Goal: Transaction & Acquisition: Purchase product/service

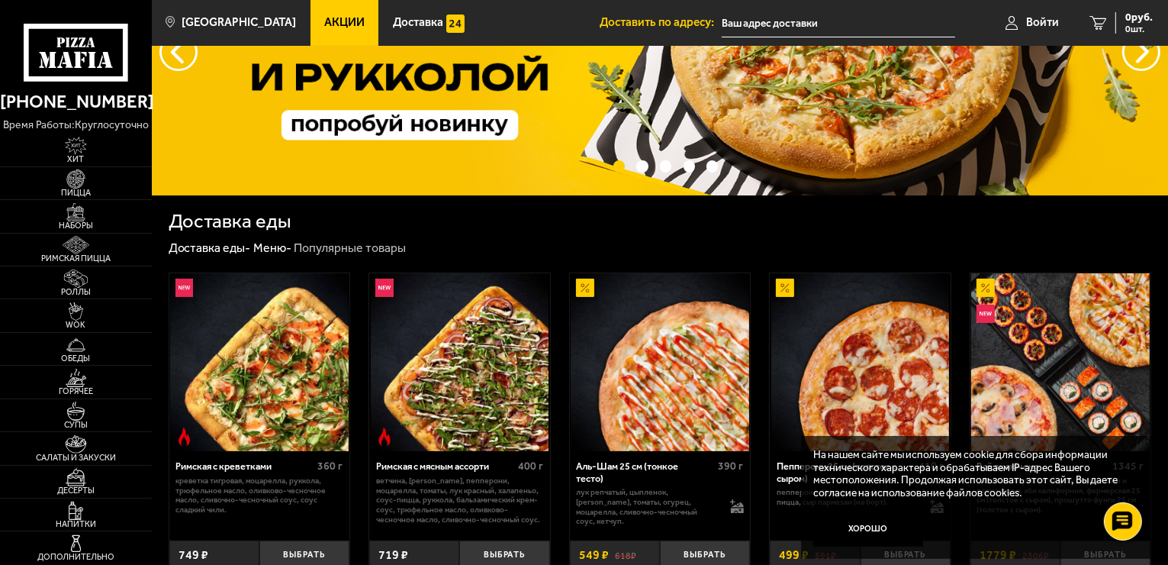
scroll to position [153, 0]
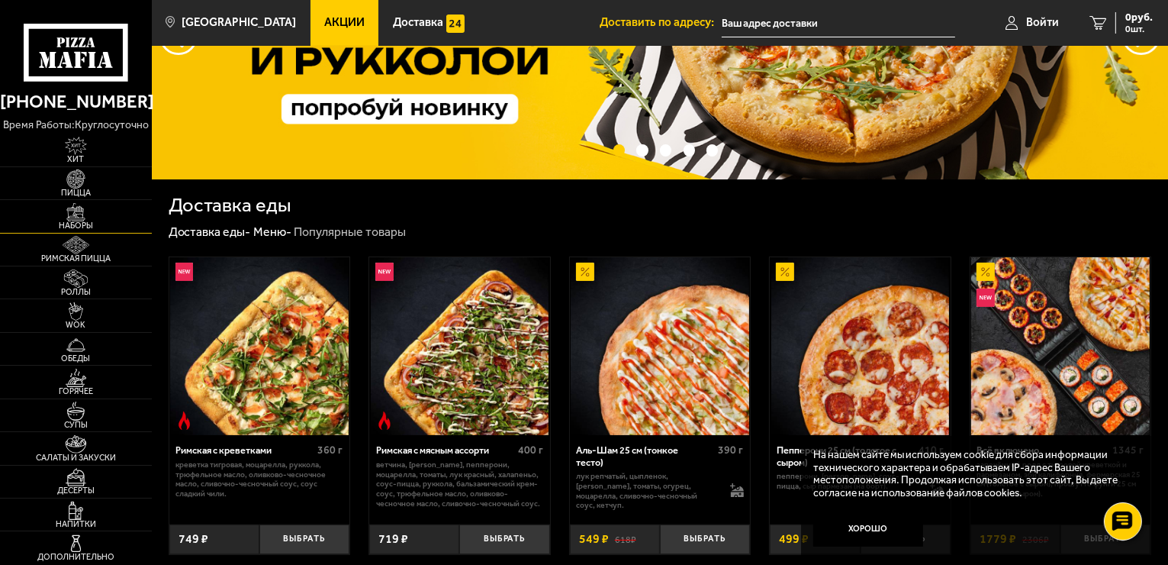
click at [88, 228] on span "Наборы" at bounding box center [76, 225] width 152 height 8
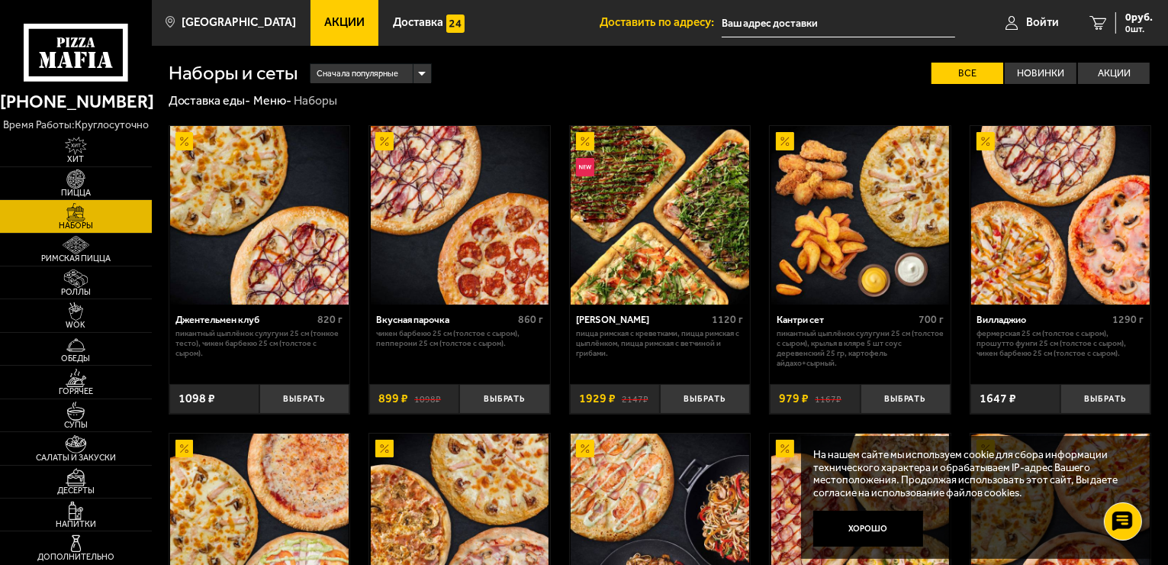
click at [390, 77] on span "Сначала популярные" at bounding box center [358, 74] width 82 height 23
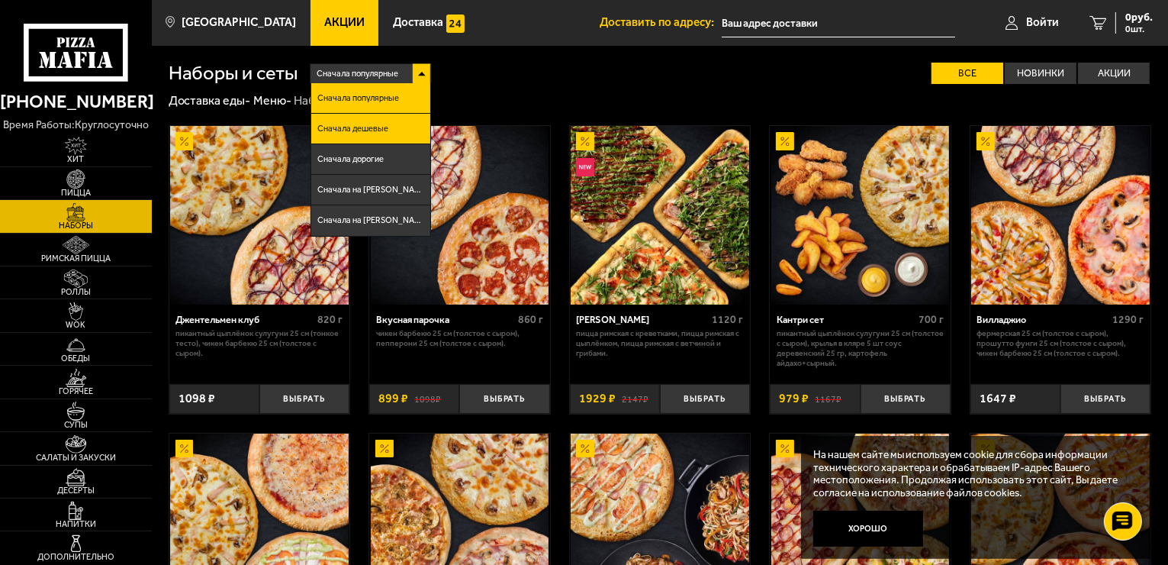
click at [388, 121] on li "Сначала дешевые" at bounding box center [370, 129] width 118 height 31
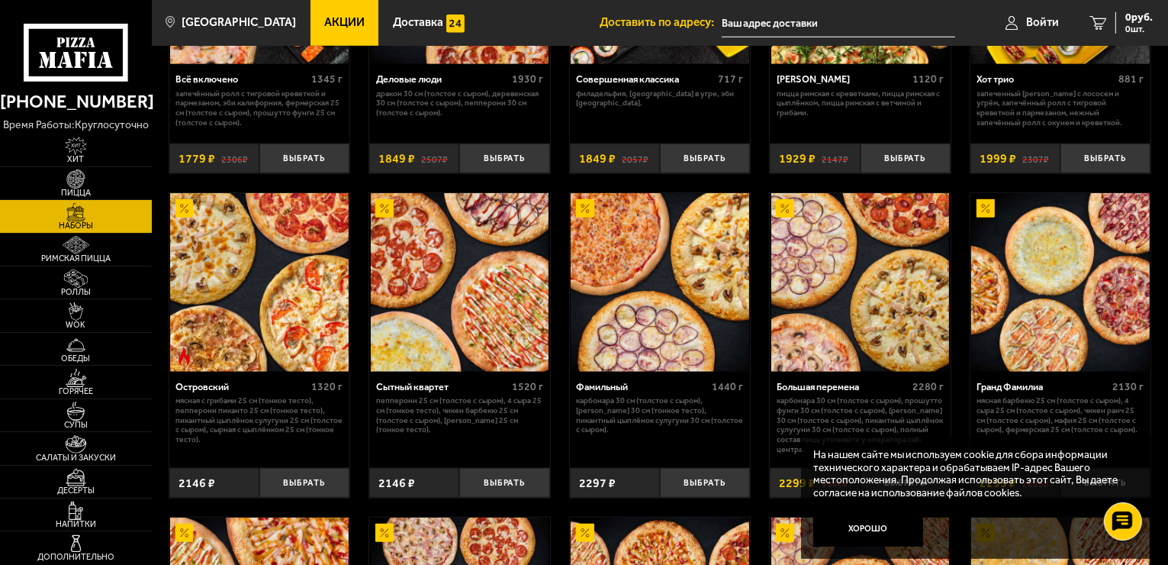
scroll to position [1164, 0]
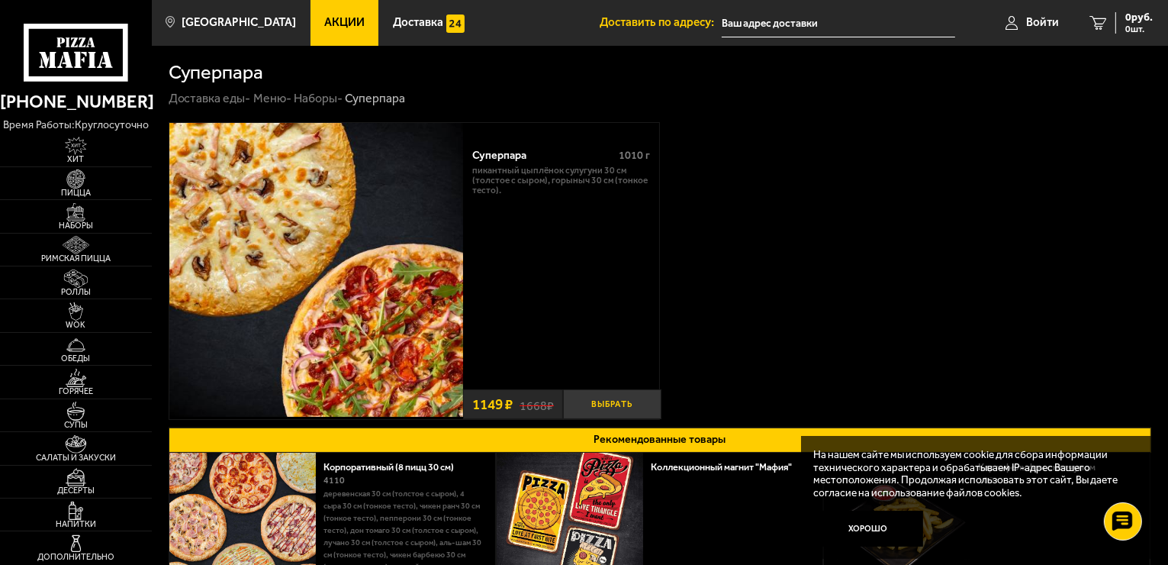
click at [613, 399] on button "Выбрать" at bounding box center [612, 404] width 98 height 30
click at [82, 327] on span "WOK" at bounding box center [76, 324] width 152 height 8
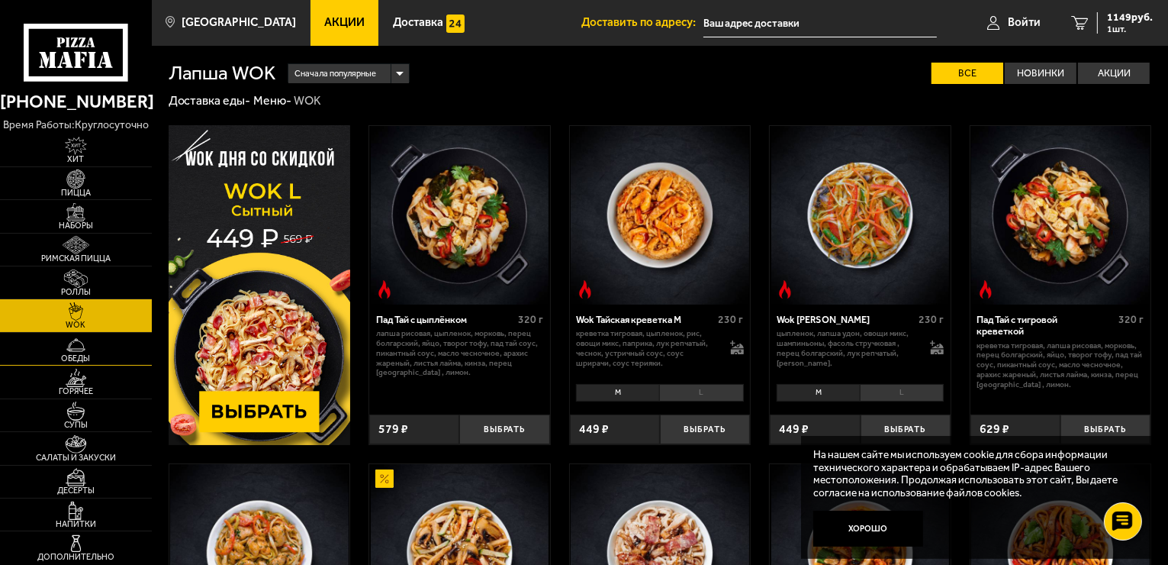
click at [61, 354] on span "Обеды" at bounding box center [76, 358] width 152 height 8
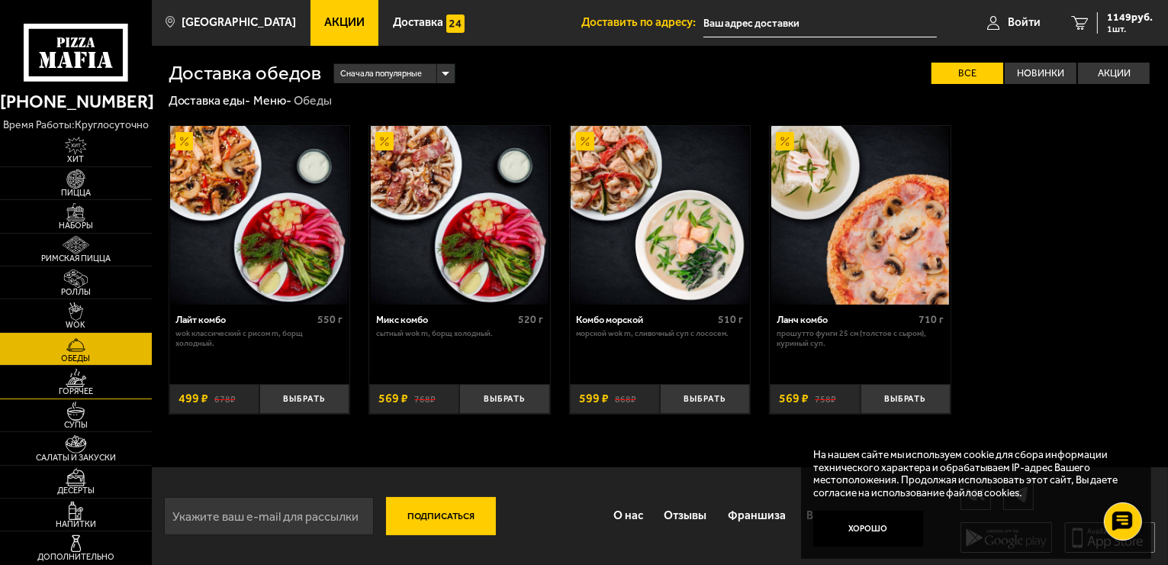
click at [92, 375] on img at bounding box center [76, 377] width 47 height 18
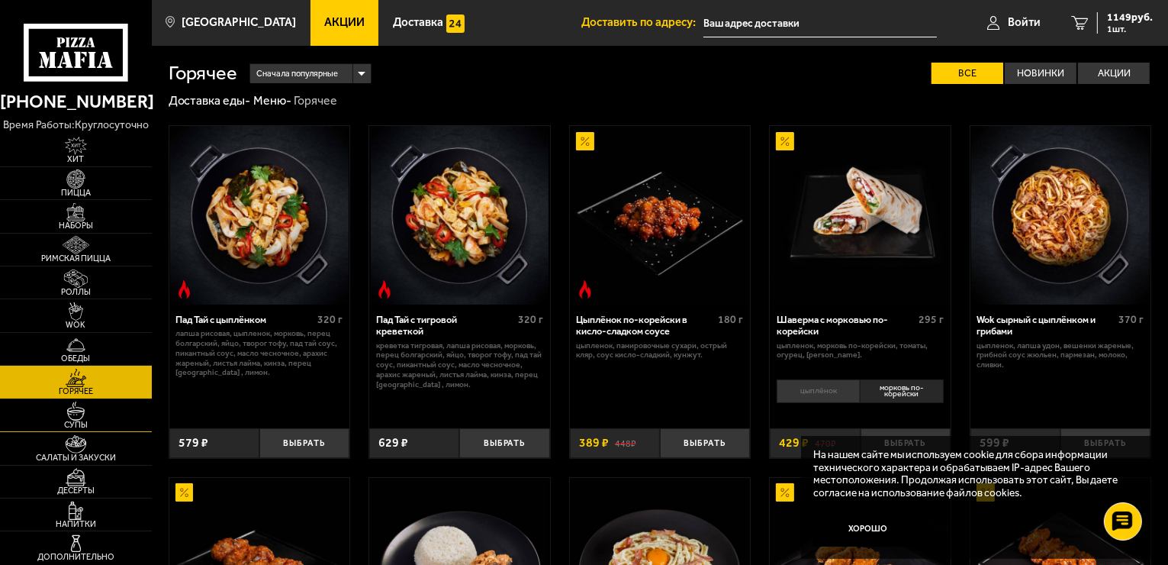
click at [91, 420] on span "Супы" at bounding box center [76, 424] width 152 height 8
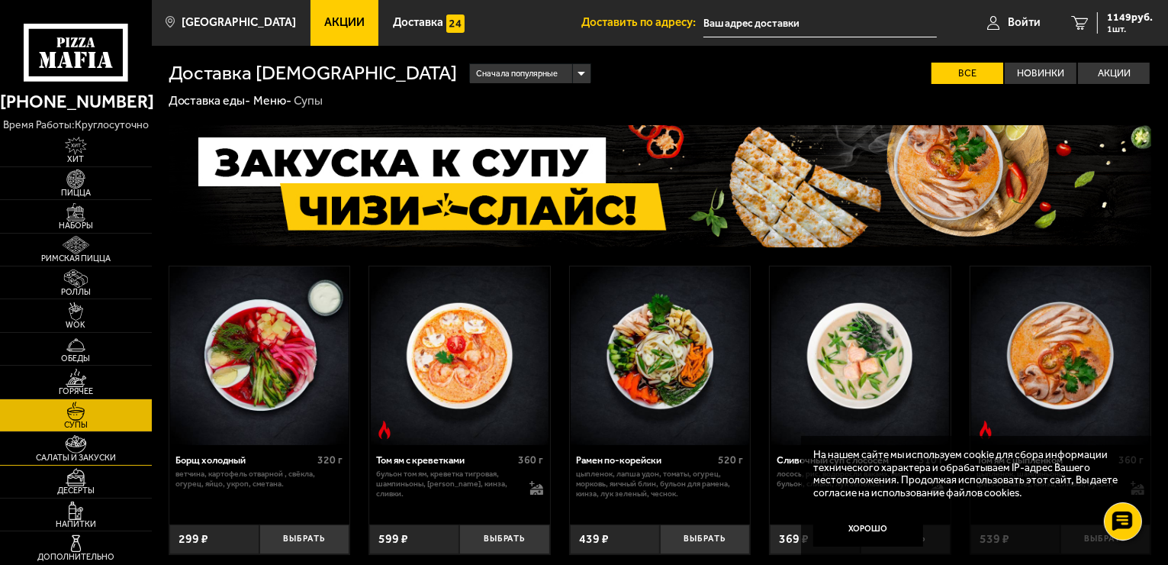
click at [86, 443] on img at bounding box center [76, 444] width 47 height 18
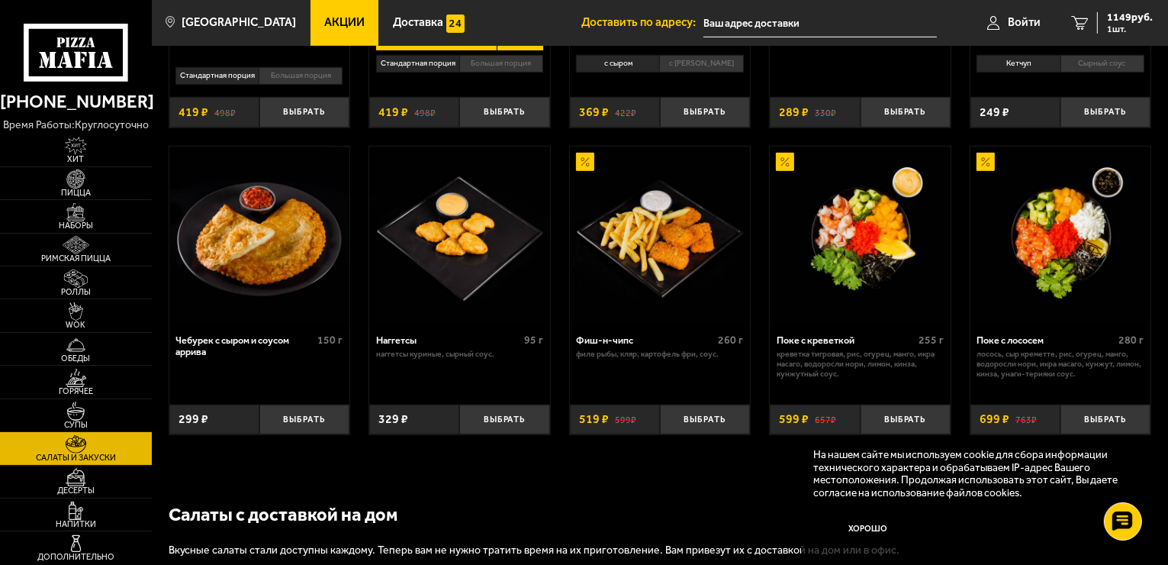
scroll to position [687, 0]
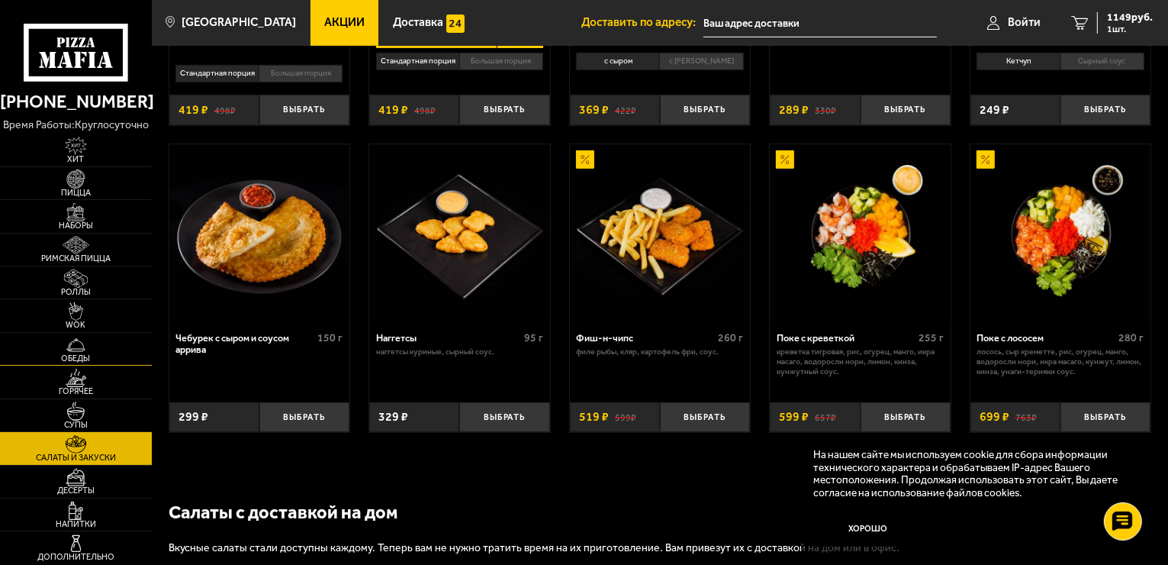
click at [98, 354] on span "Обеды" at bounding box center [76, 358] width 152 height 8
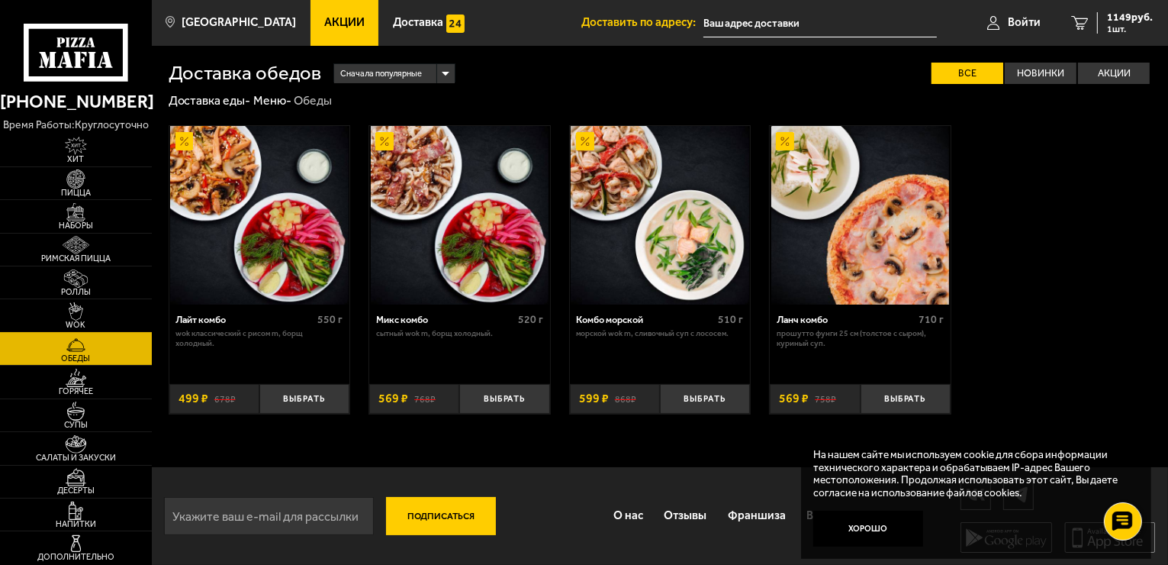
click at [95, 323] on span "WOK" at bounding box center [76, 324] width 152 height 8
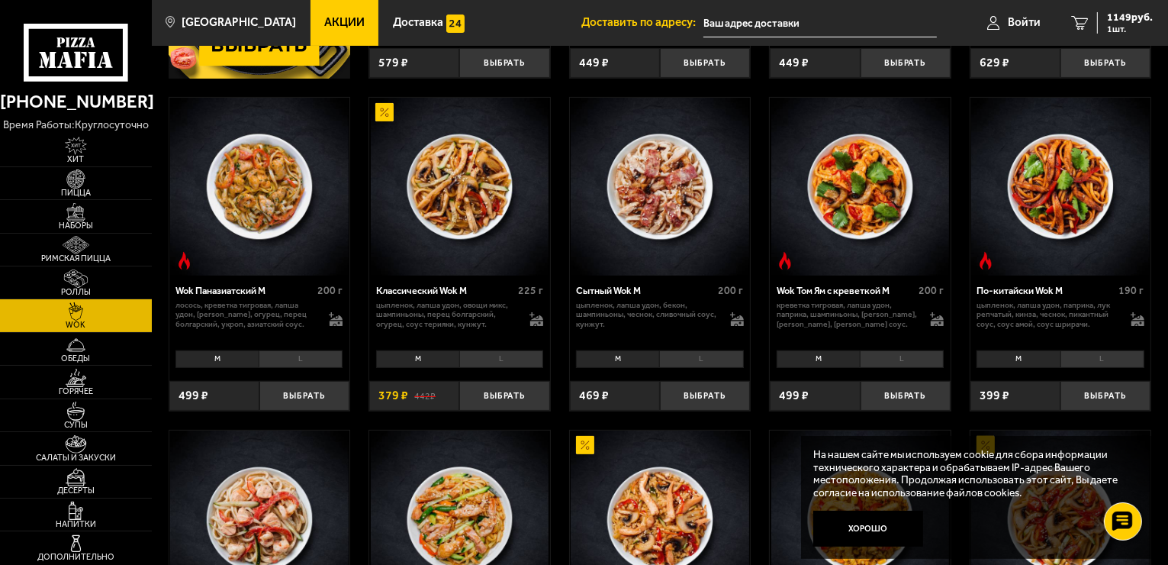
scroll to position [391, 0]
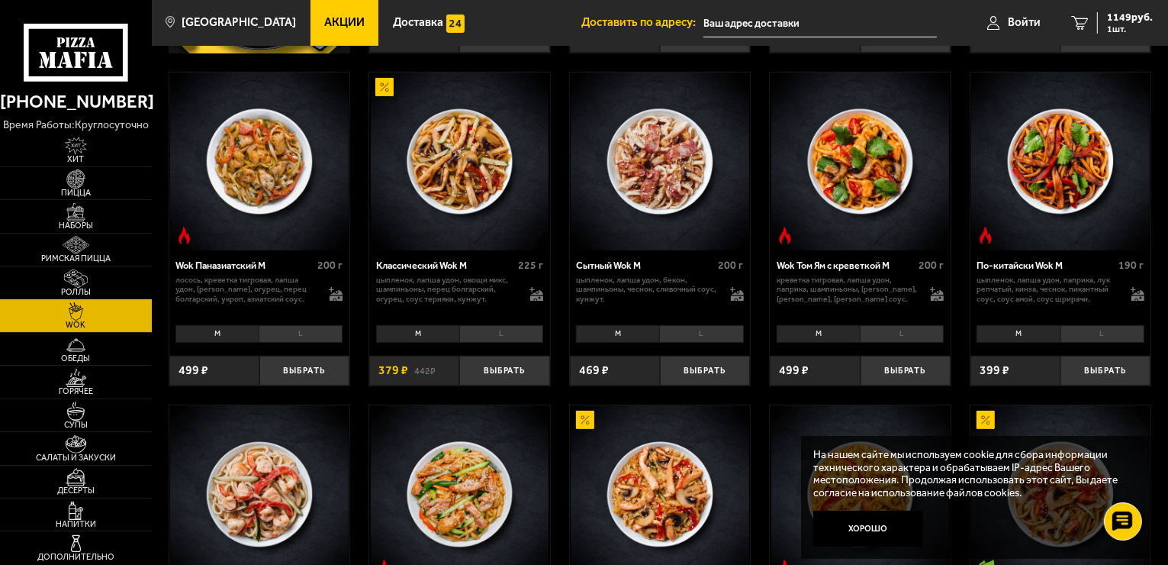
click at [482, 337] on li "L" at bounding box center [501, 334] width 84 height 18
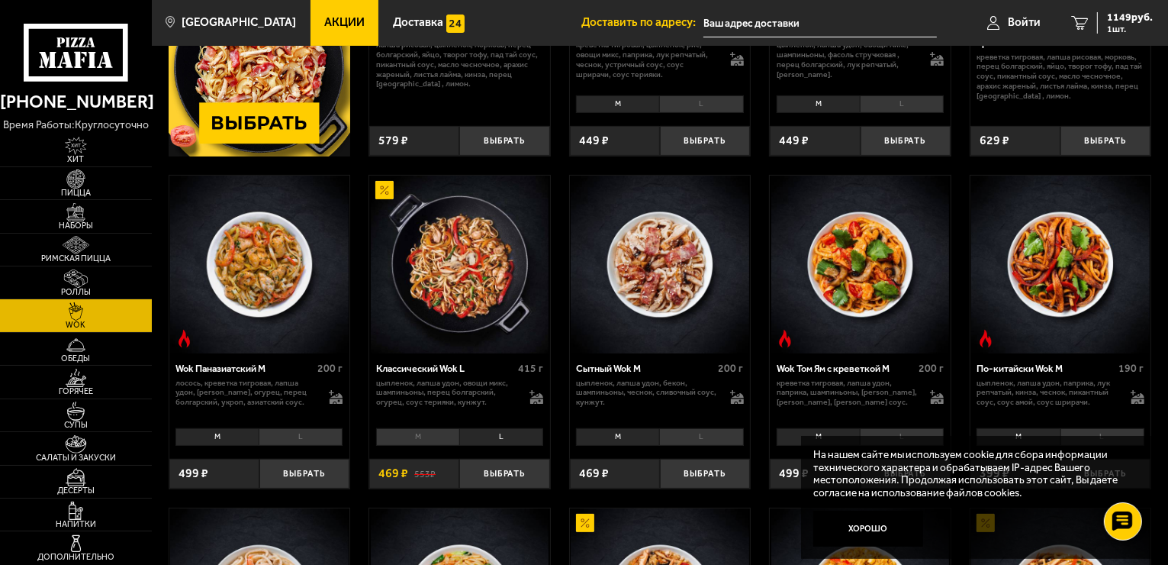
scroll to position [315, 0]
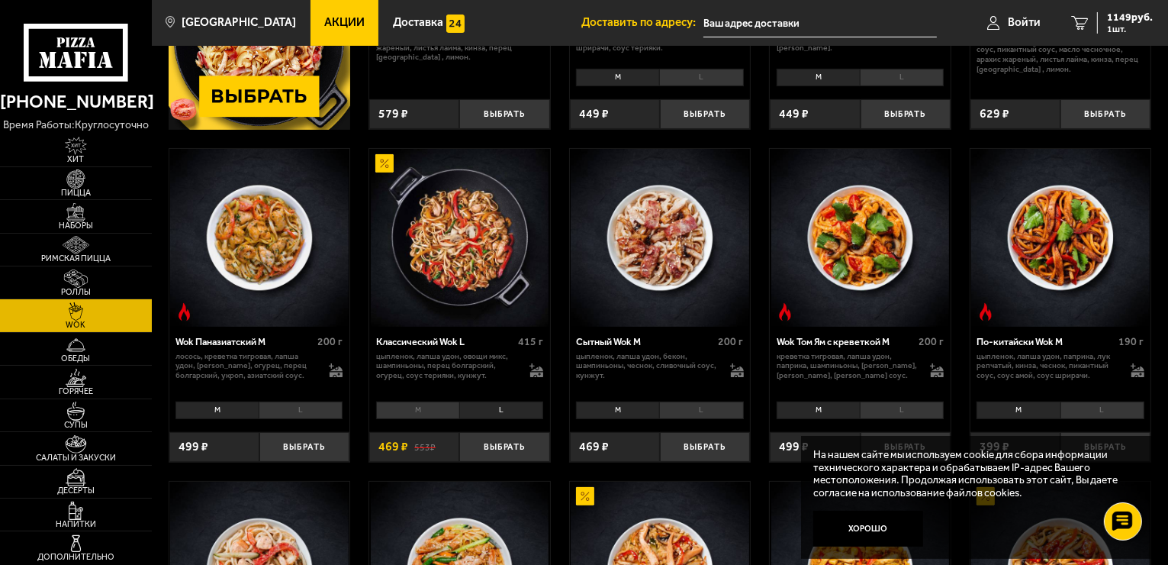
click at [706, 407] on li "L" at bounding box center [701, 410] width 84 height 18
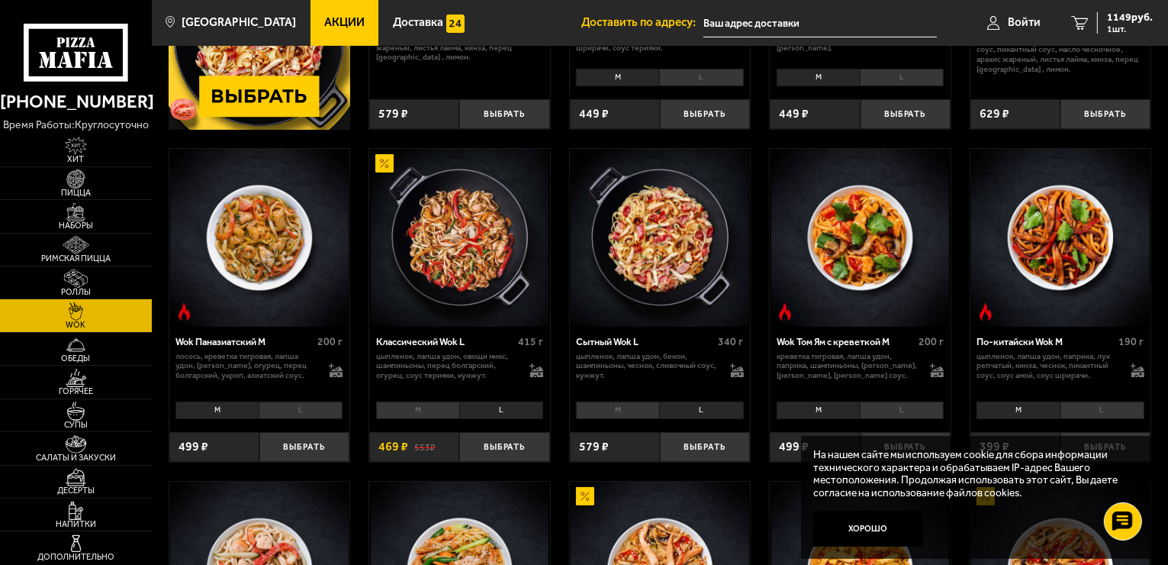
click at [640, 404] on li "M" at bounding box center [617, 410] width 83 height 18
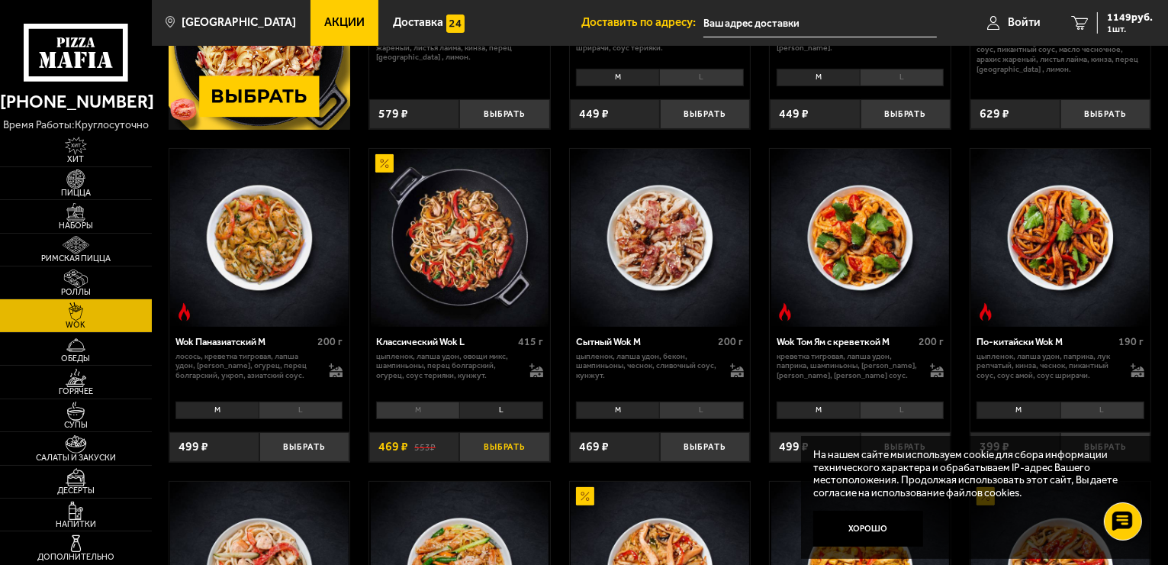
click at [515, 442] on button "Выбрать" at bounding box center [504, 447] width 90 height 30
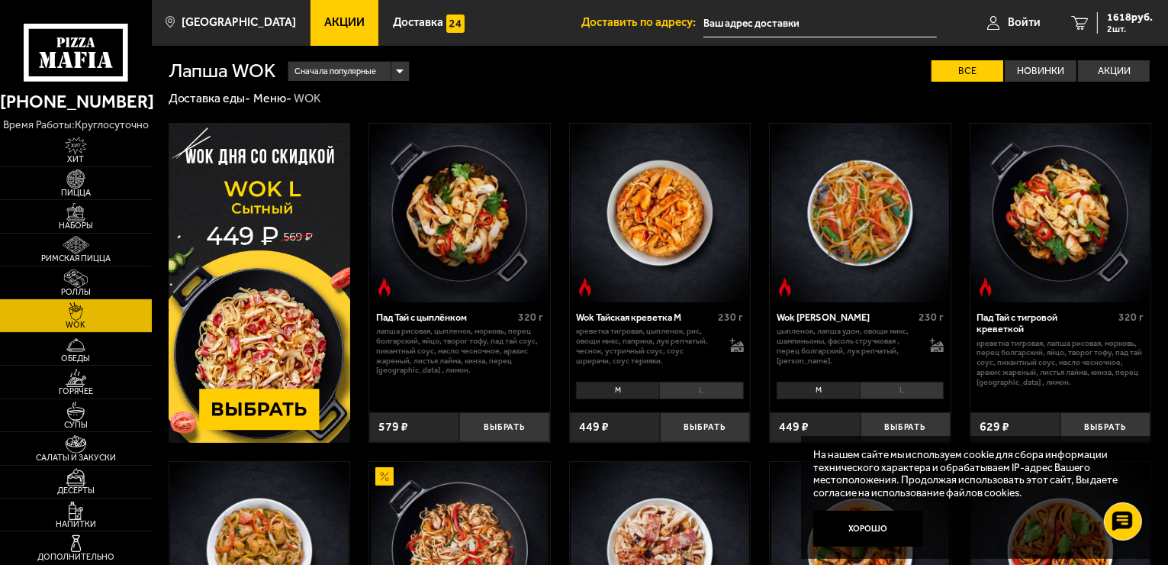
scroll to position [0, 0]
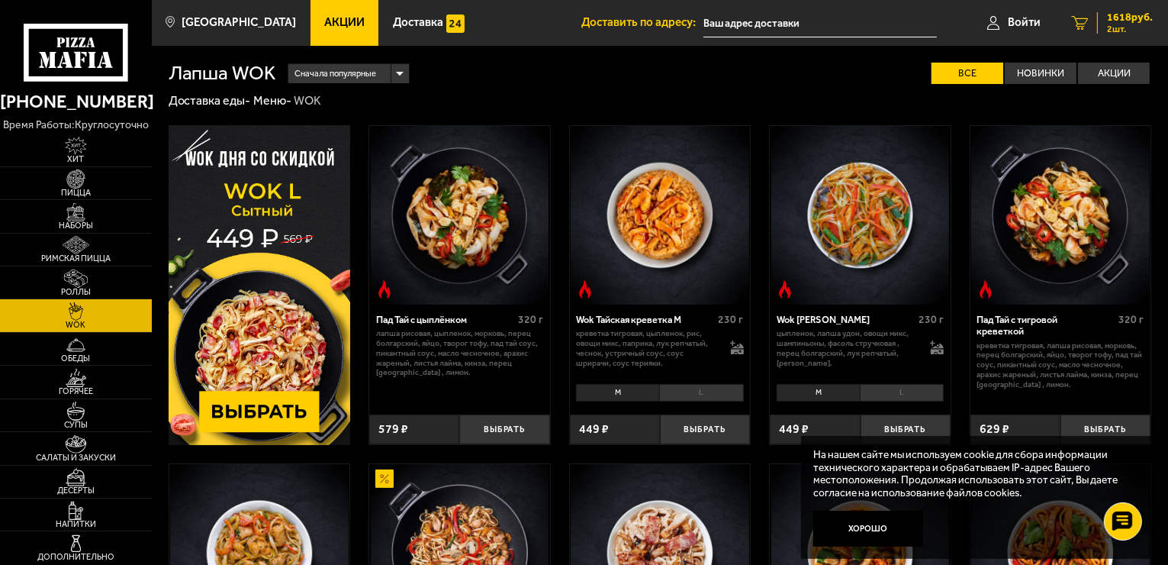
click at [1095, 27] on link "2 1618 руб. 2 шт." at bounding box center [1112, 23] width 112 height 46
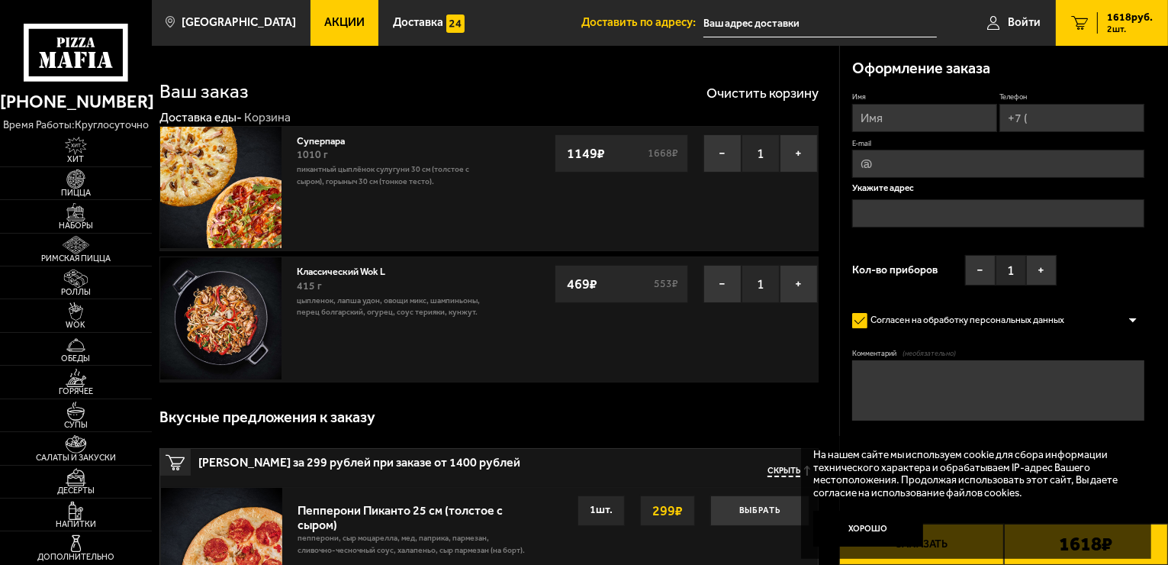
click at [555, 91] on div "Ваш заказ Очистить корзину" at bounding box center [488, 83] width 659 height 36
click at [576, 84] on div "Ваш заказ Очистить корзину" at bounding box center [488, 83] width 659 height 36
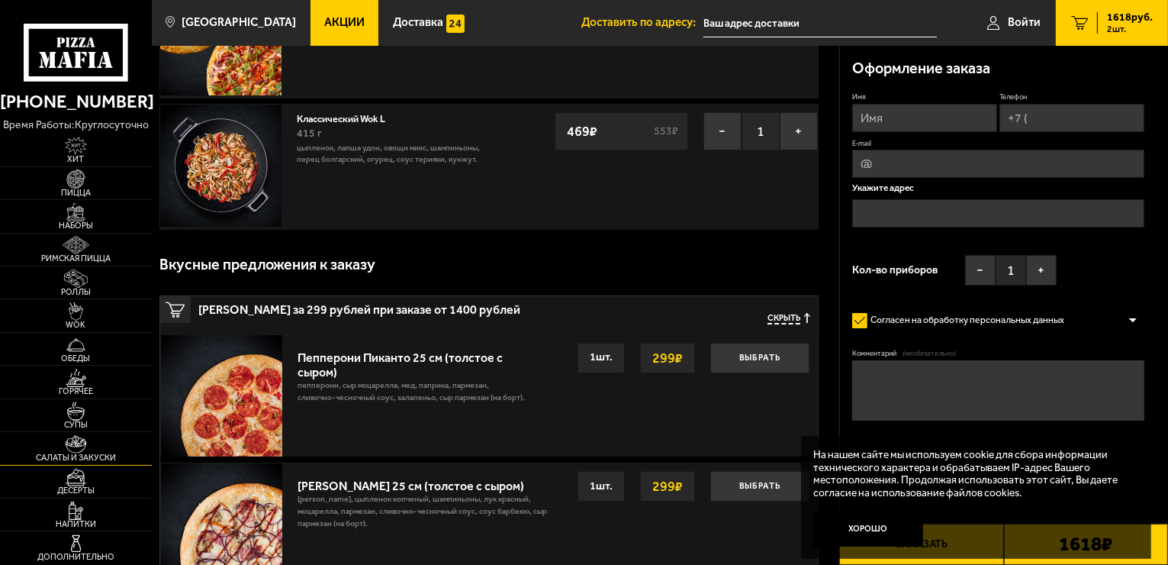
scroll to position [229, 0]
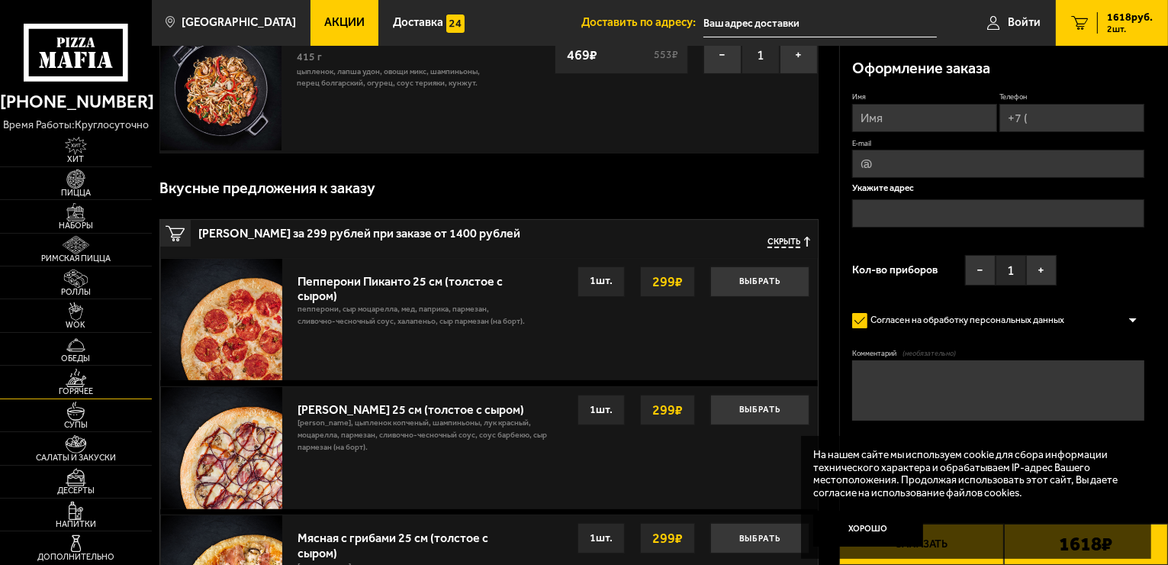
click at [95, 382] on img at bounding box center [76, 377] width 47 height 18
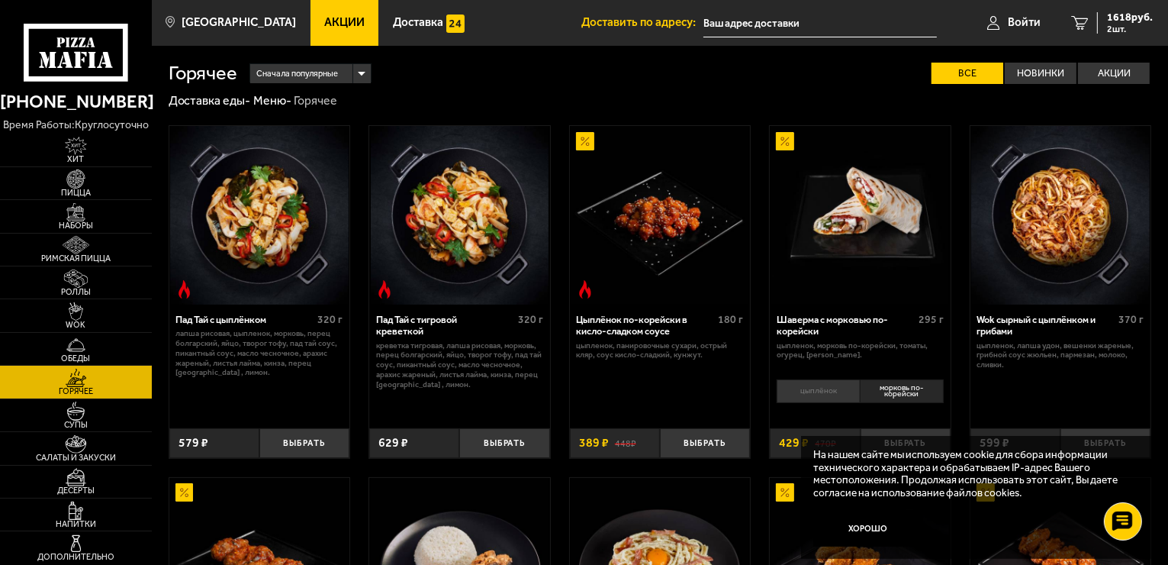
scroll to position [153, 0]
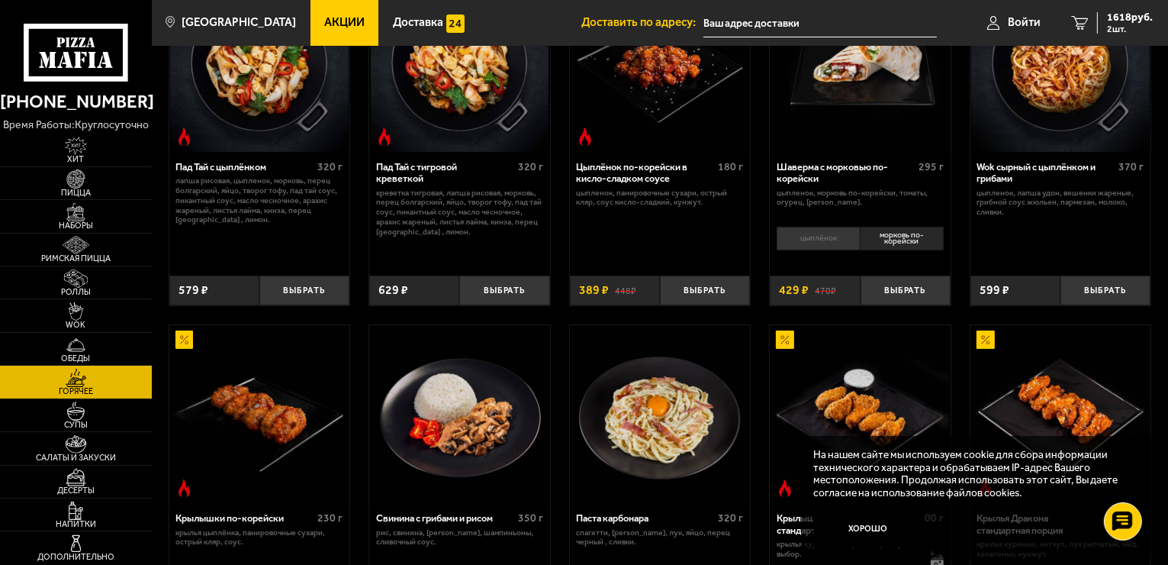
click at [847, 240] on li "цыплёнок" at bounding box center [818, 239] width 83 height 24
click at [896, 283] on button "Выбрать" at bounding box center [906, 290] width 90 height 30
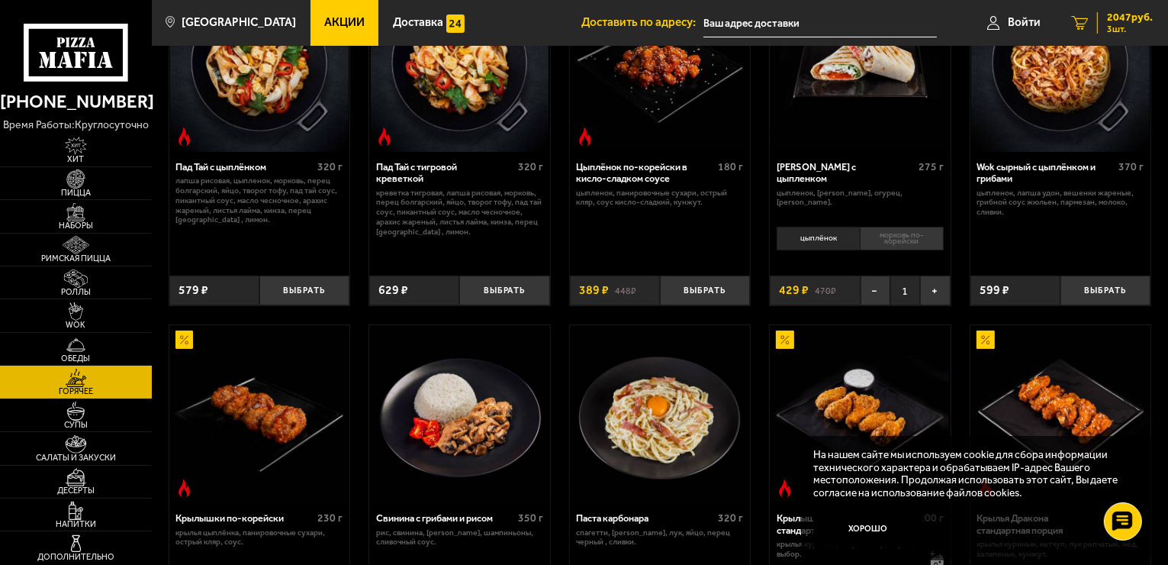
click at [1109, 22] on span "2047 руб." at bounding box center [1130, 17] width 46 height 11
